Goal: Navigation & Orientation: Find specific page/section

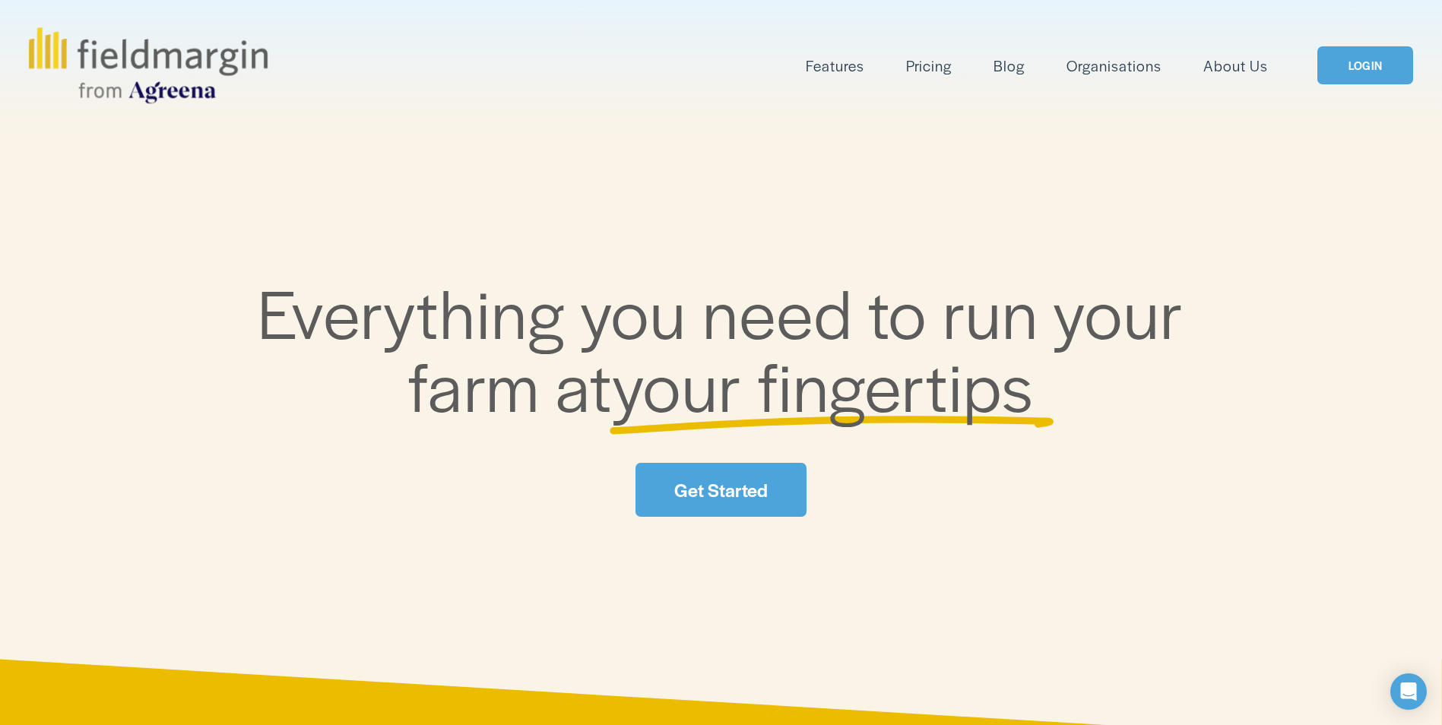
click at [1359, 64] on link "LOGIN" at bounding box center [1365, 65] width 96 height 39
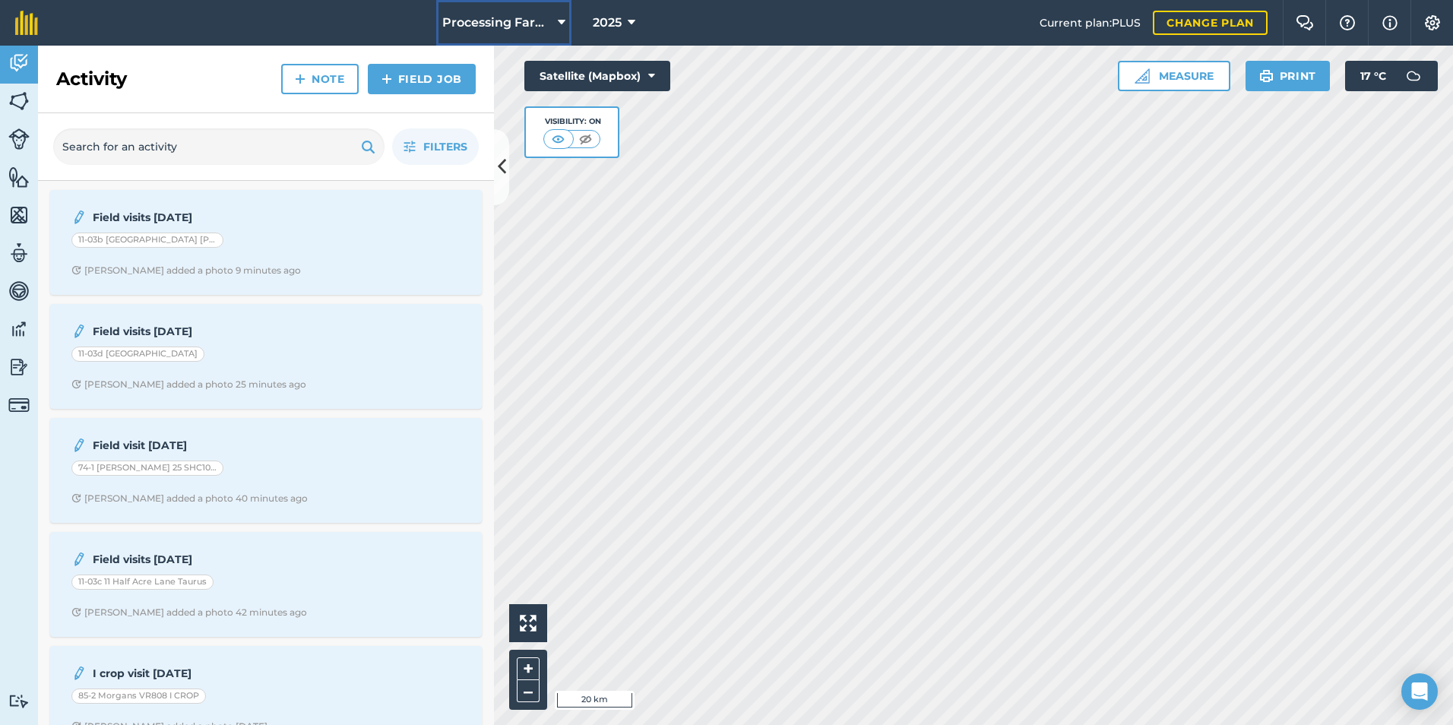
click at [534, 27] on span "Processing Farms" at bounding box center [496, 23] width 109 height 18
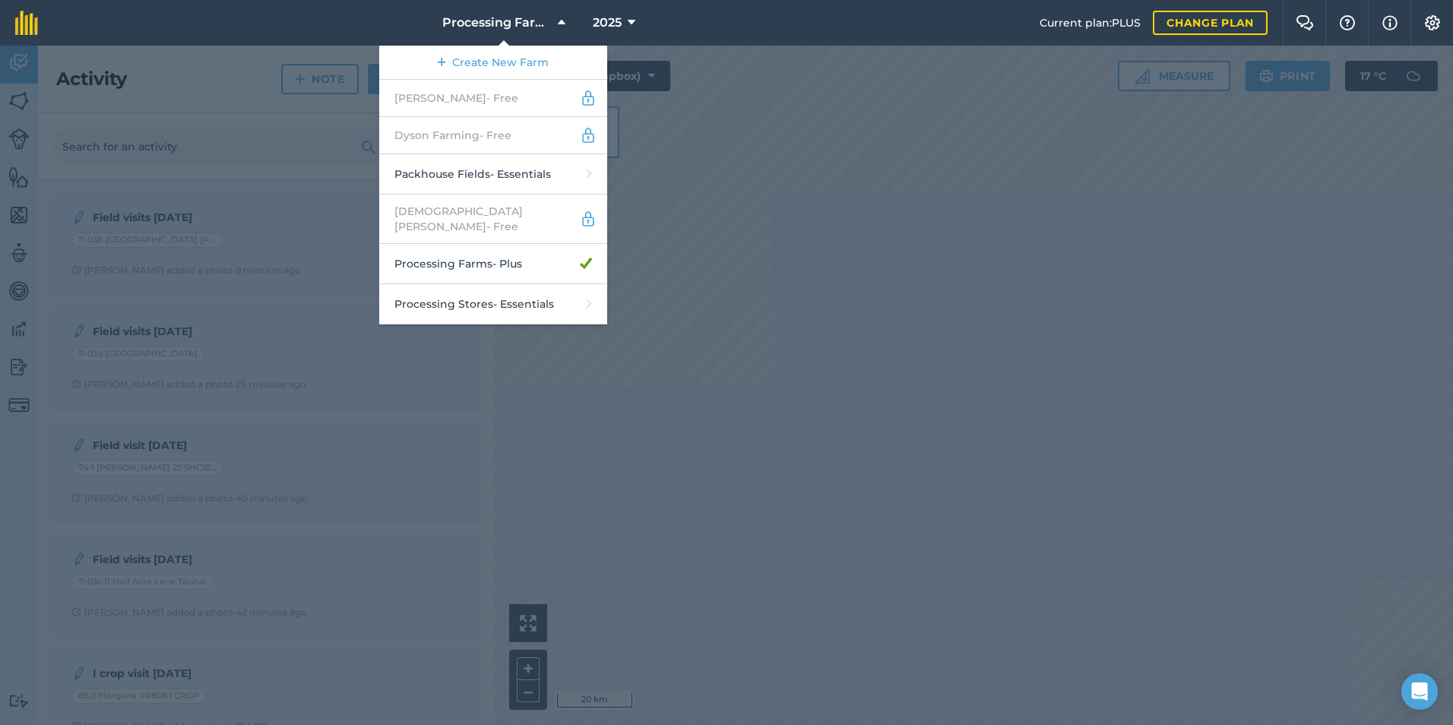
click at [100, 275] on div at bounding box center [726, 386] width 1453 height 680
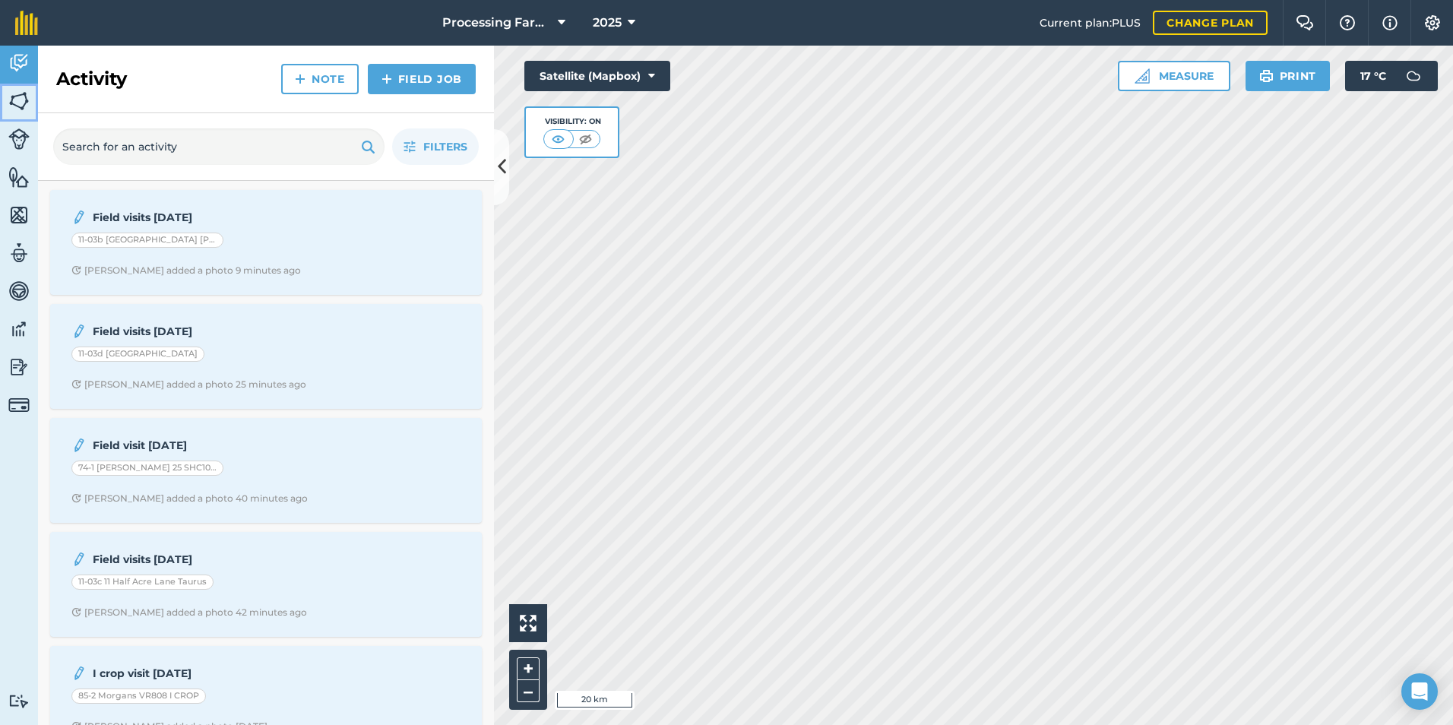
click at [16, 103] on img at bounding box center [18, 101] width 21 height 23
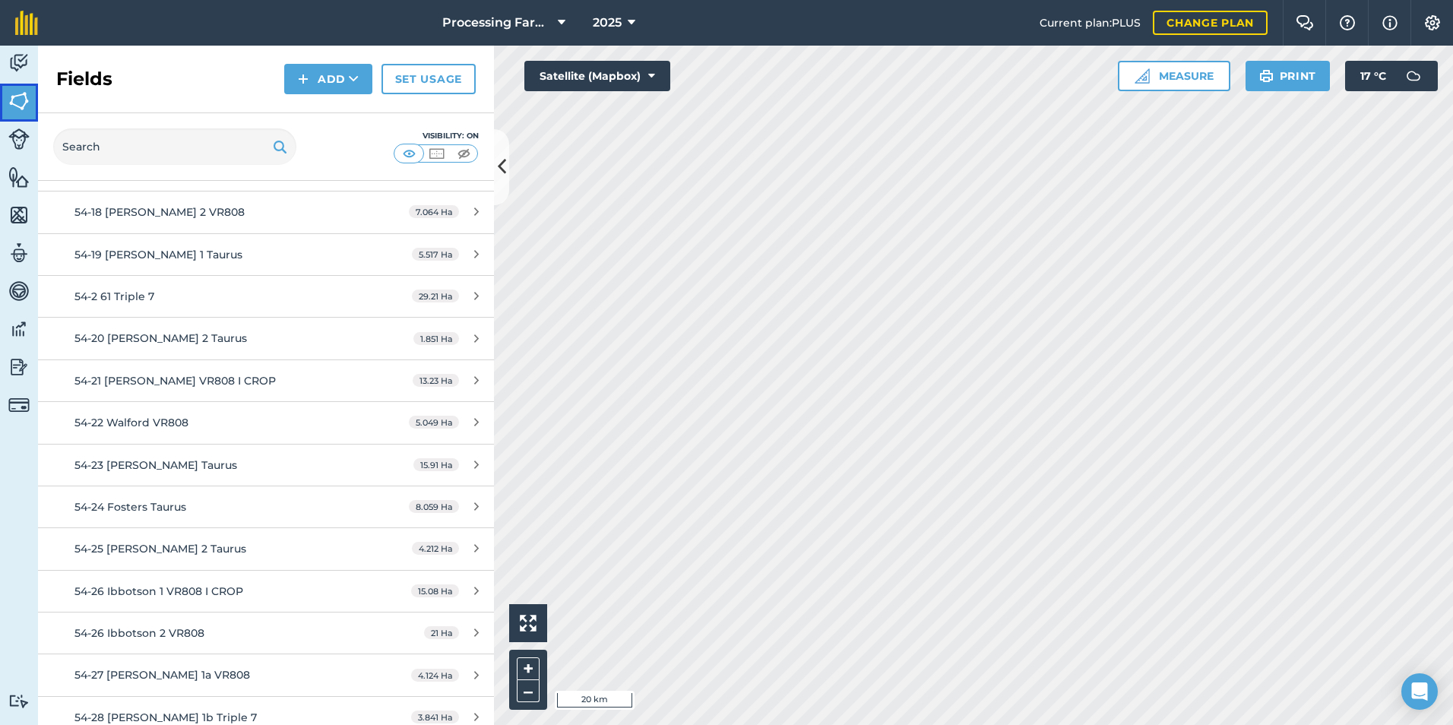
scroll to position [7450, 0]
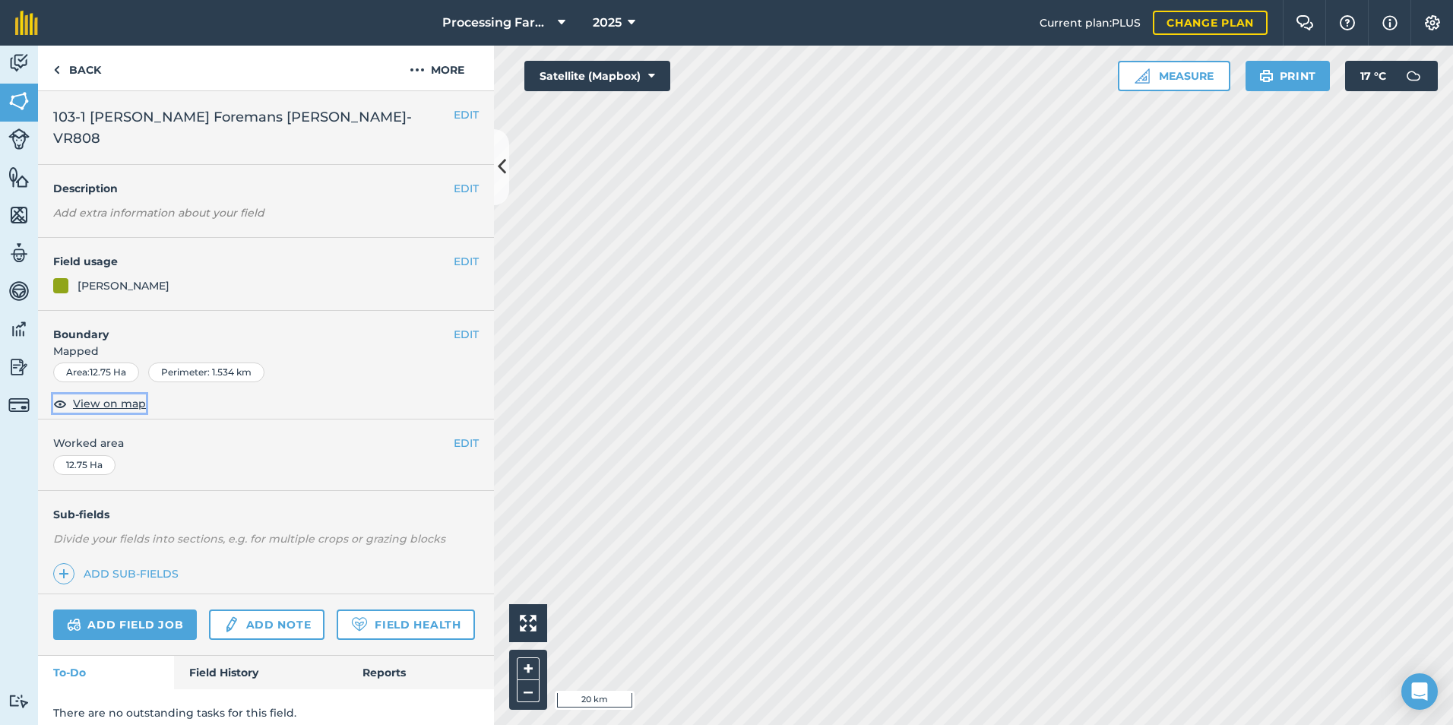
click at [116, 395] on span "View on map" at bounding box center [109, 403] width 73 height 17
